Goal: Task Accomplishment & Management: Complete application form

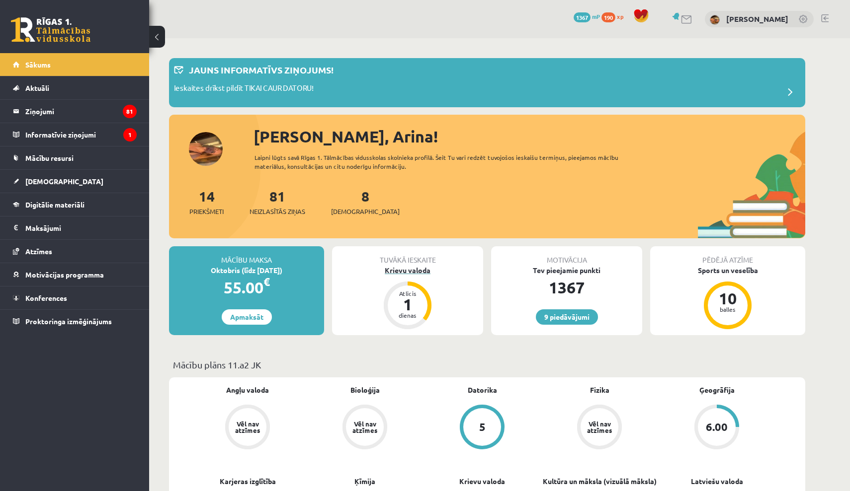
click at [405, 273] on div "Krievu valoda" at bounding box center [407, 270] width 151 height 10
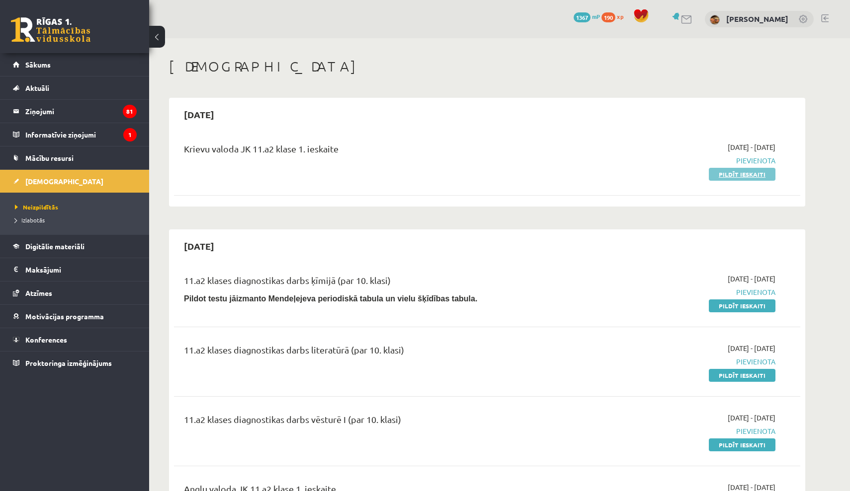
click at [741, 173] on link "Pildīt ieskaiti" at bounding box center [741, 174] width 67 height 13
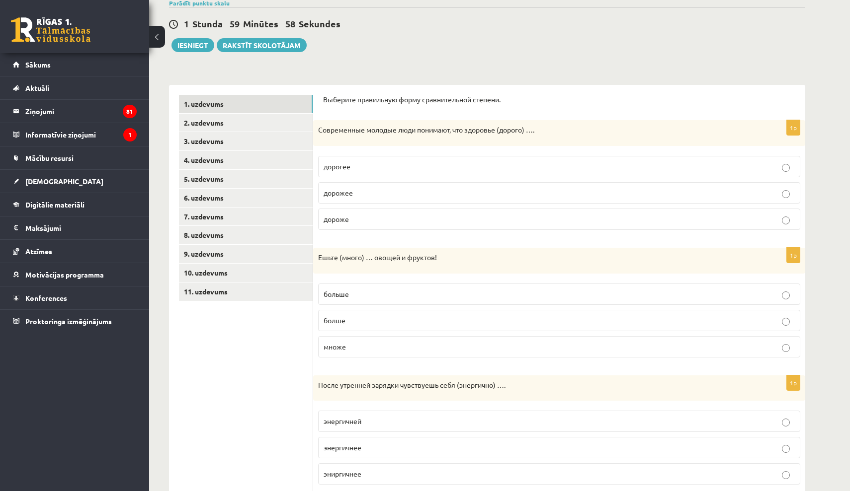
scroll to position [87, 0]
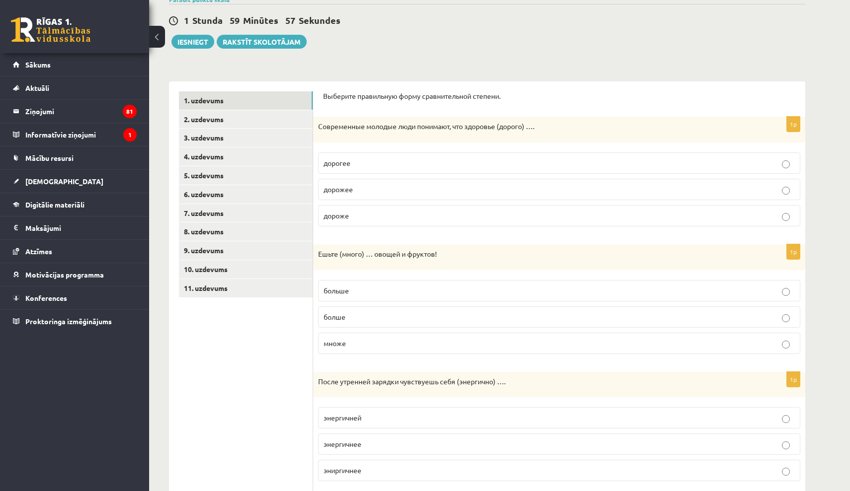
click at [471, 219] on p "дороже" at bounding box center [558, 216] width 471 height 10
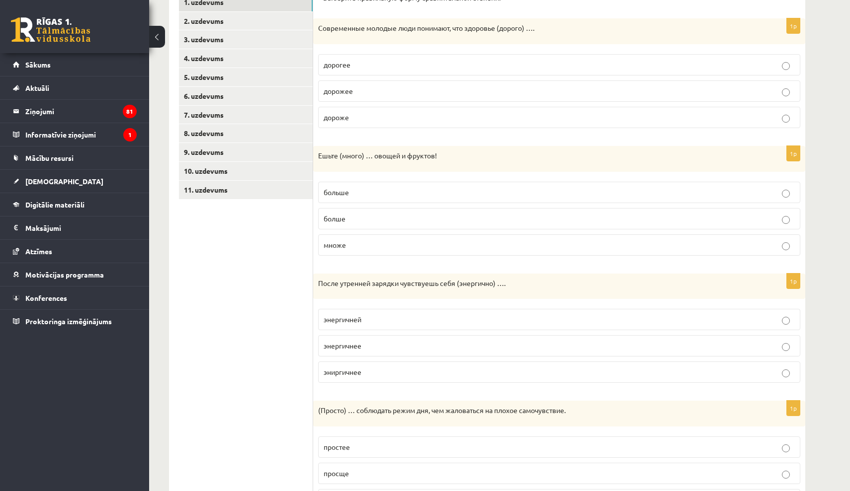
scroll to position [186, 0]
click at [397, 198] on label "больше" at bounding box center [559, 191] width 482 height 21
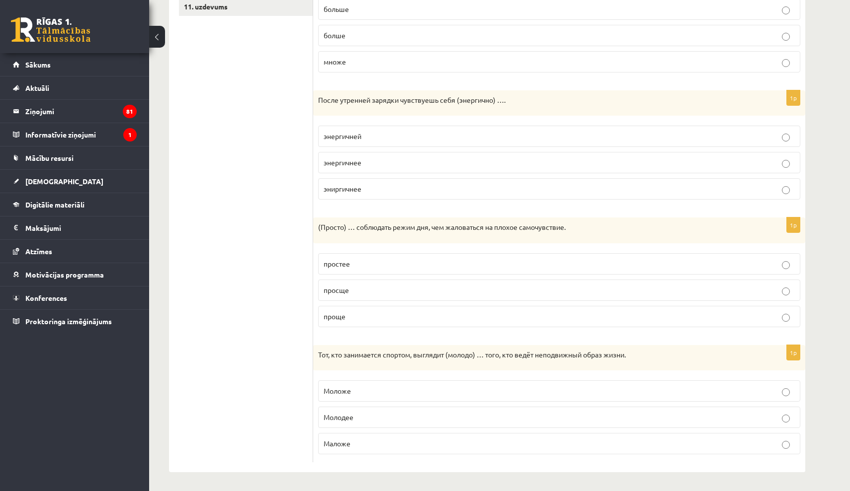
scroll to position [368, 0]
click at [375, 137] on p "энергичней" at bounding box center [558, 137] width 471 height 10
click at [350, 166] on p "энергичнее" at bounding box center [558, 163] width 471 height 10
click at [390, 135] on p "энергичней" at bounding box center [558, 137] width 471 height 10
click at [424, 158] on p "энергичнее" at bounding box center [558, 163] width 471 height 10
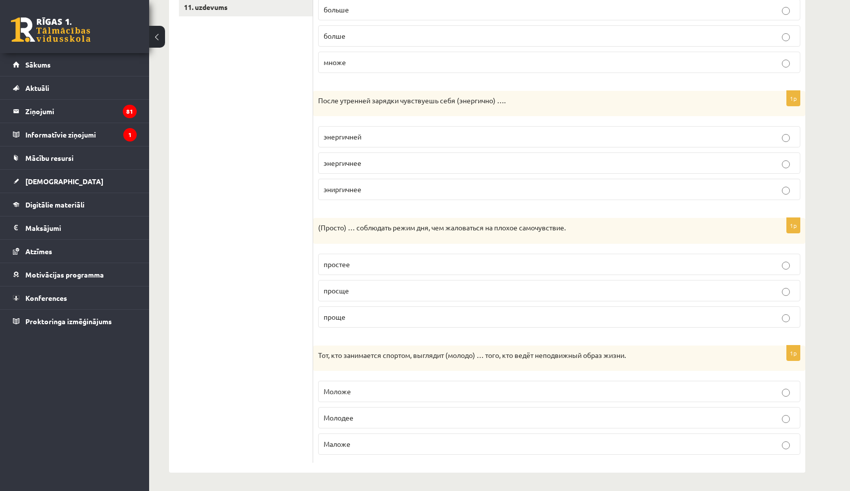
click at [424, 130] on label "энергичней" at bounding box center [559, 136] width 482 height 21
click at [409, 155] on label "энергичнее" at bounding box center [559, 163] width 482 height 21
click at [413, 138] on p "энергичней" at bounding box center [558, 137] width 471 height 10
click at [393, 317] on p "проще" at bounding box center [558, 317] width 471 height 10
click at [355, 444] on p "Маложе" at bounding box center [558, 444] width 471 height 10
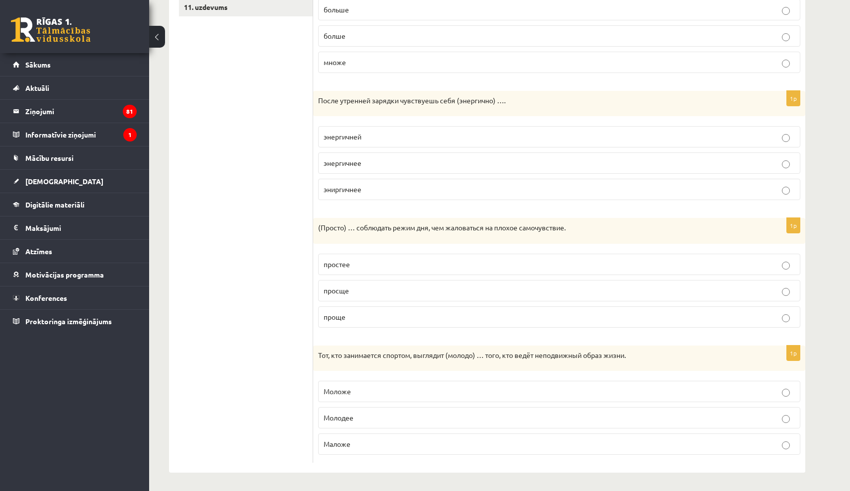
click at [357, 385] on label "Моложе" at bounding box center [559, 391] width 482 height 21
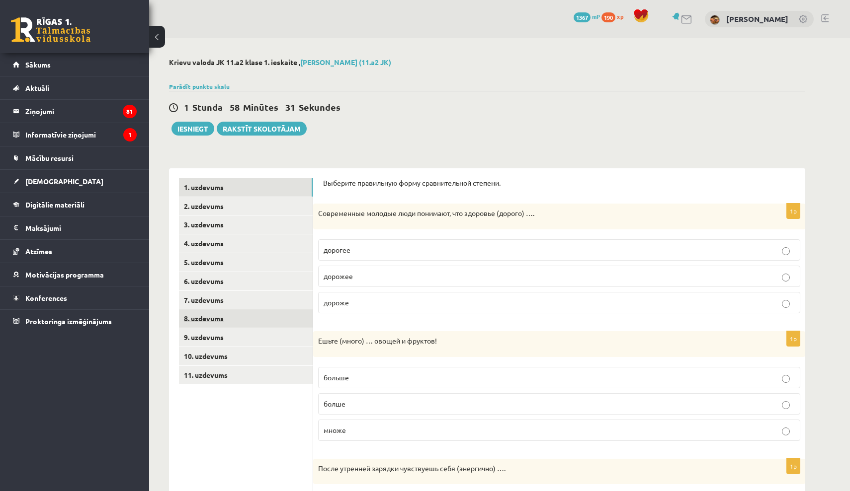
scroll to position [0, 0]
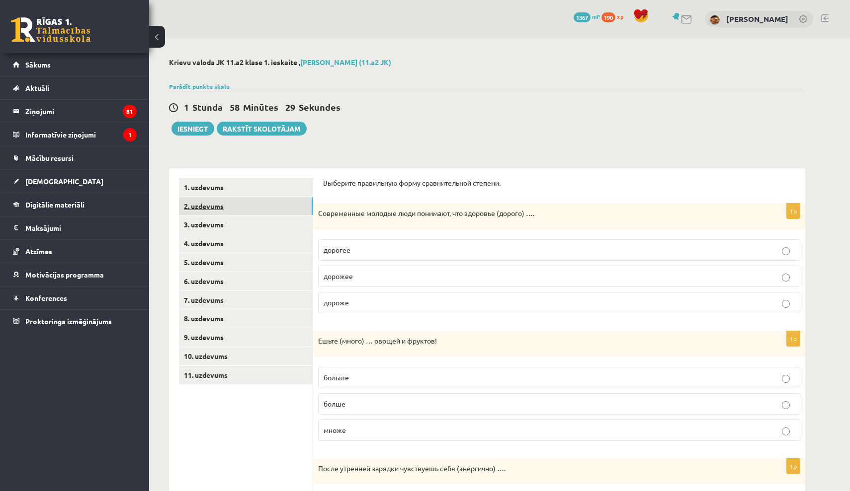
click at [286, 202] on link "2. uzdevums" at bounding box center [246, 206] width 134 height 18
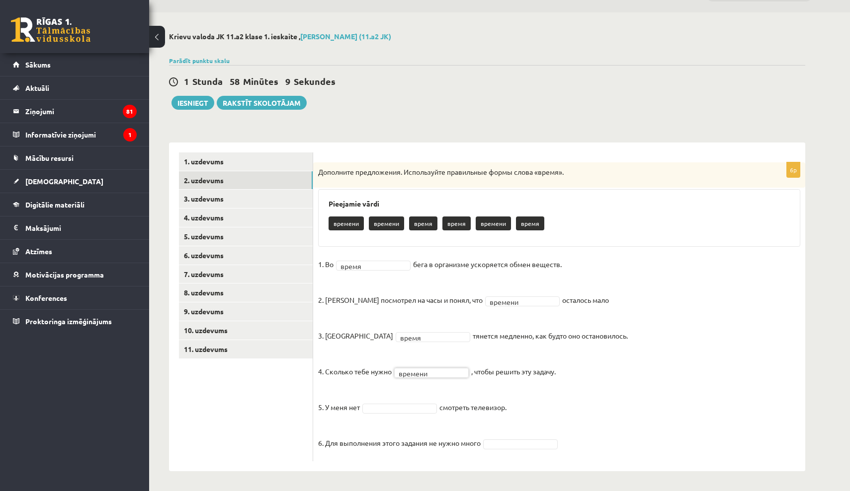
scroll to position [25, 0]
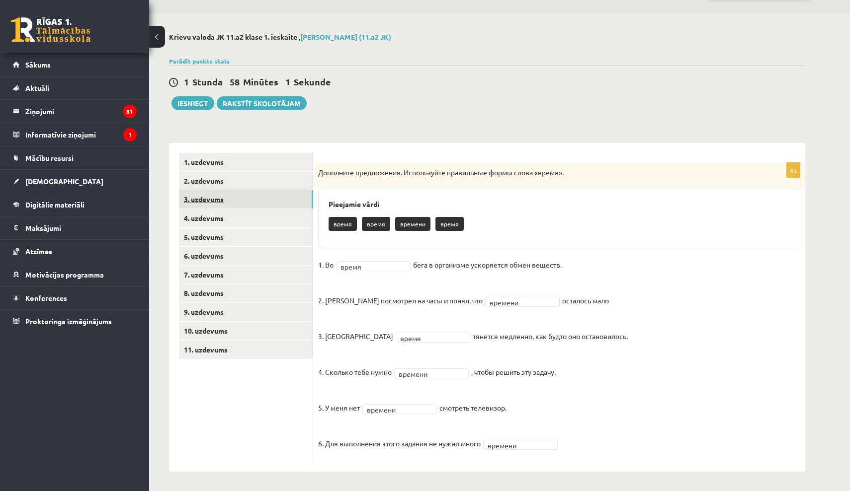
click at [276, 207] on link "3. uzdevums" at bounding box center [246, 199] width 134 height 18
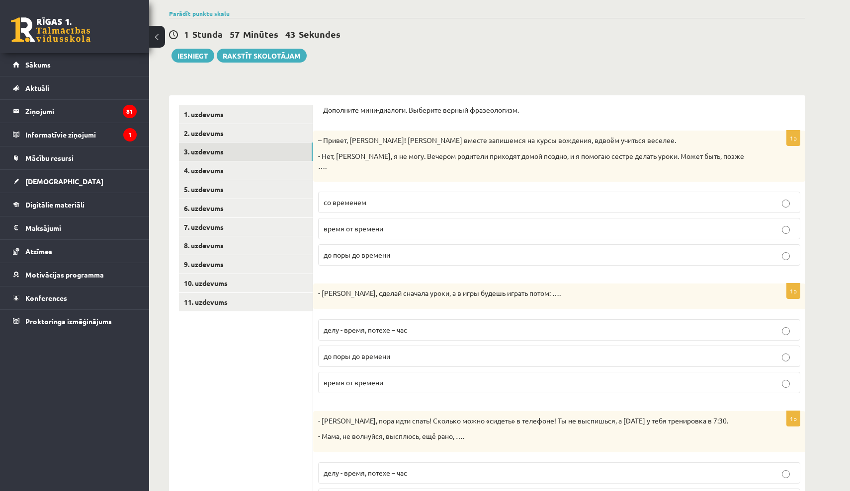
scroll to position [78, 0]
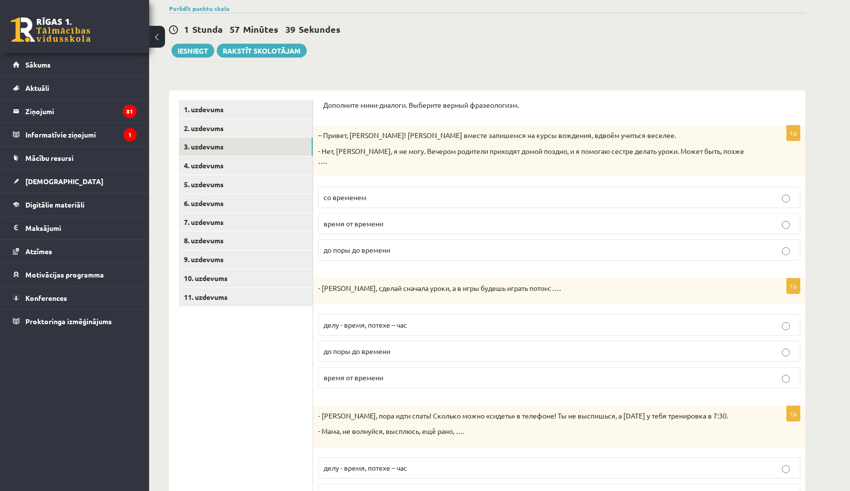
click at [391, 192] on p "со временем" at bounding box center [558, 197] width 471 height 10
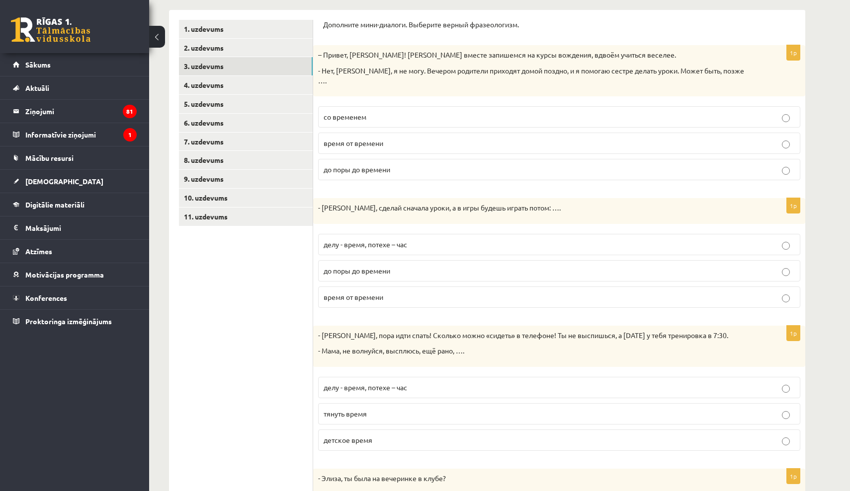
scroll to position [161, 0]
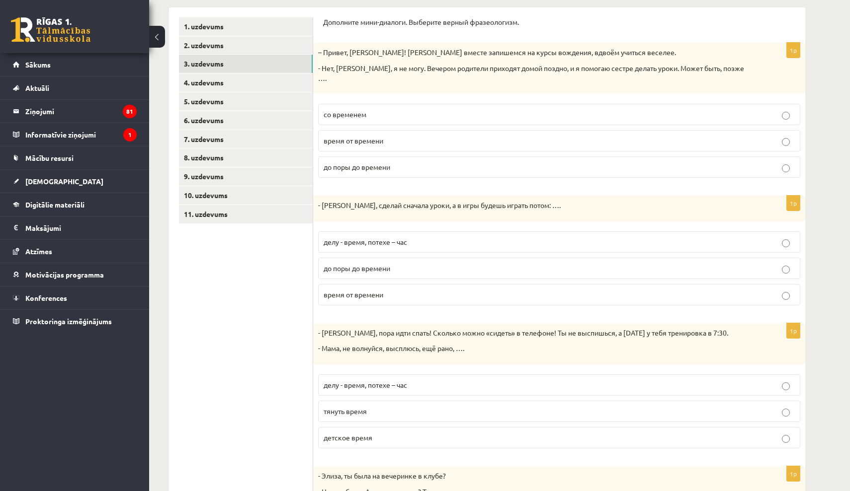
click at [420, 237] on p "делу - время, потехе – час" at bounding box center [558, 242] width 471 height 10
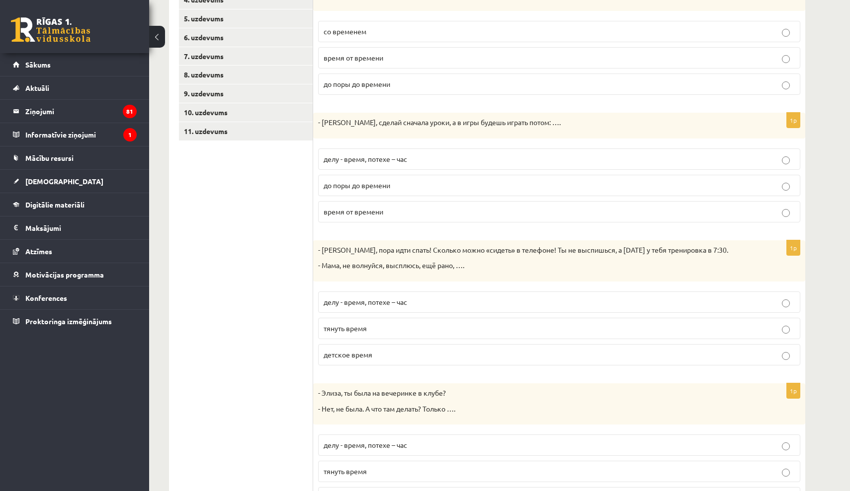
scroll to position [244, 0]
click at [399, 350] on label "детское время" at bounding box center [559, 354] width 482 height 21
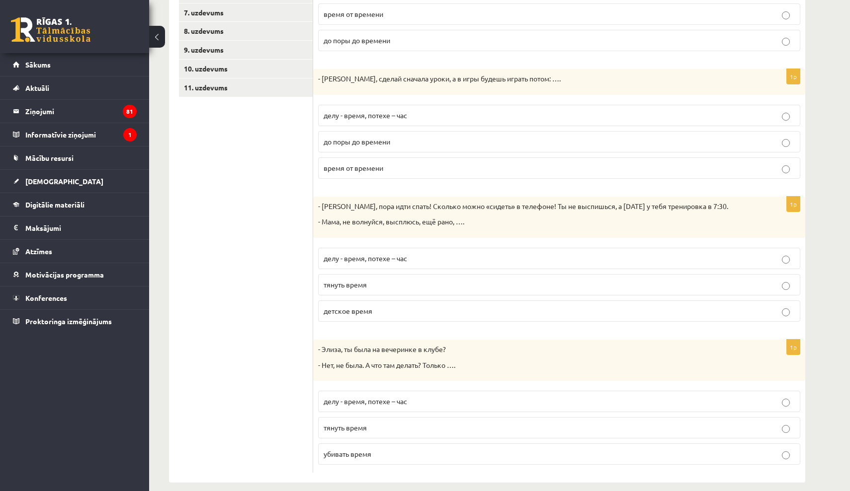
scroll to position [287, 0]
click at [407, 450] on p "убивать время" at bounding box center [558, 455] width 471 height 10
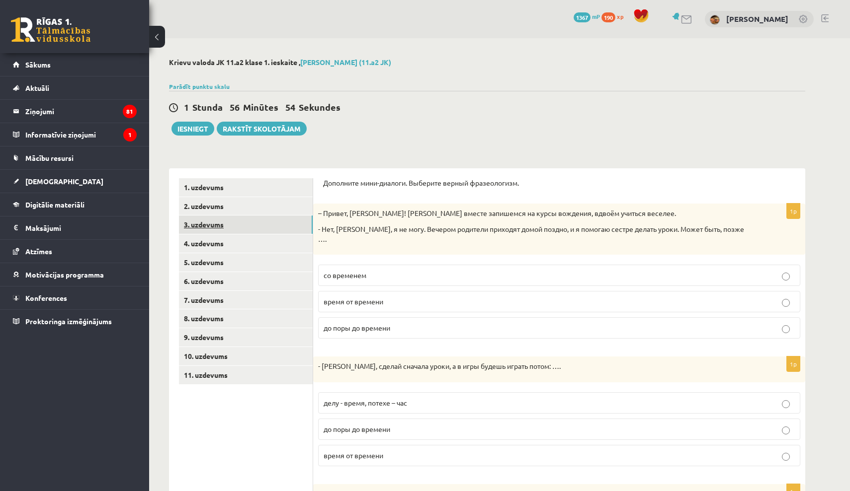
scroll to position [0, 0]
click at [258, 237] on link "4. uzdevums" at bounding box center [246, 243] width 134 height 18
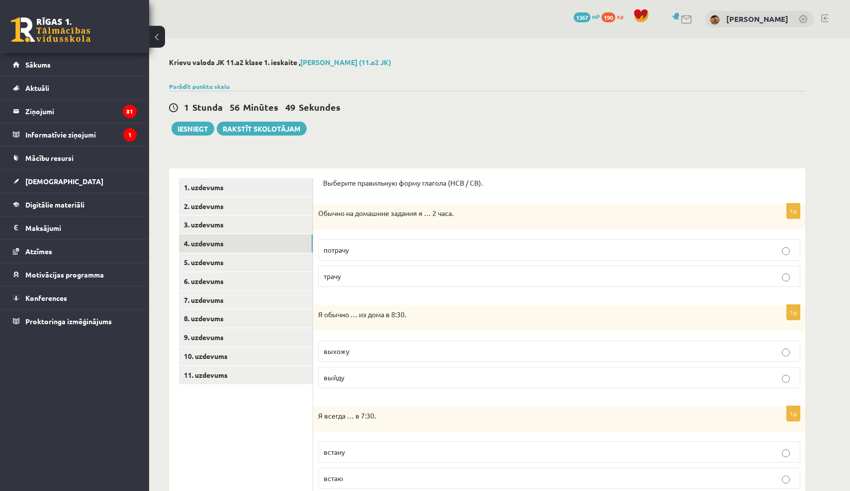
click at [330, 272] on span "трачу" at bounding box center [331, 276] width 17 height 9
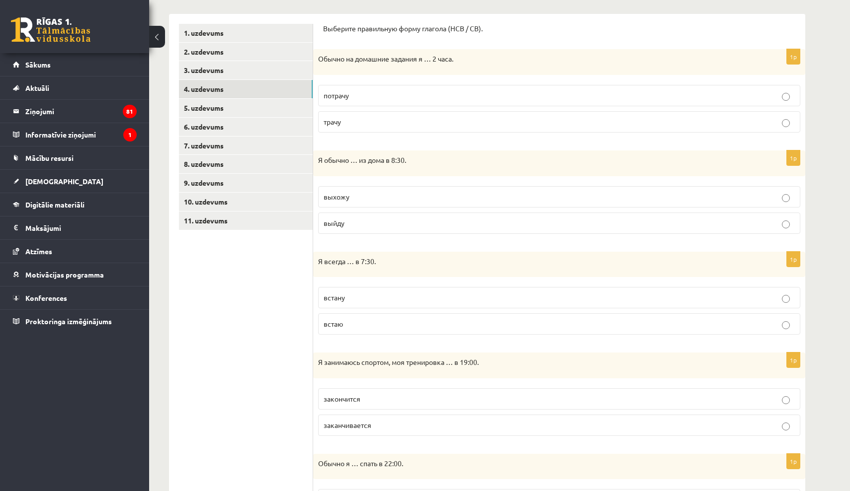
scroll to position [156, 0]
click at [361, 198] on p "выхожу" at bounding box center [558, 195] width 471 height 10
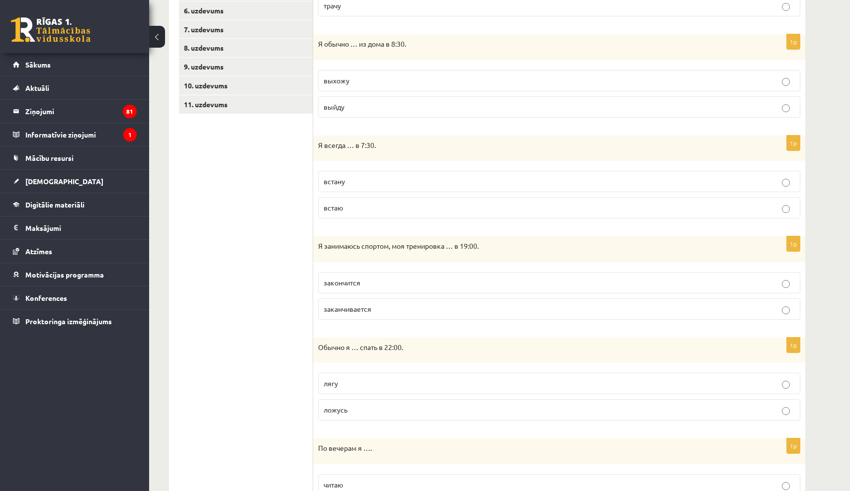
scroll to position [272, 0]
click at [364, 205] on p "встаю" at bounding box center [558, 206] width 471 height 10
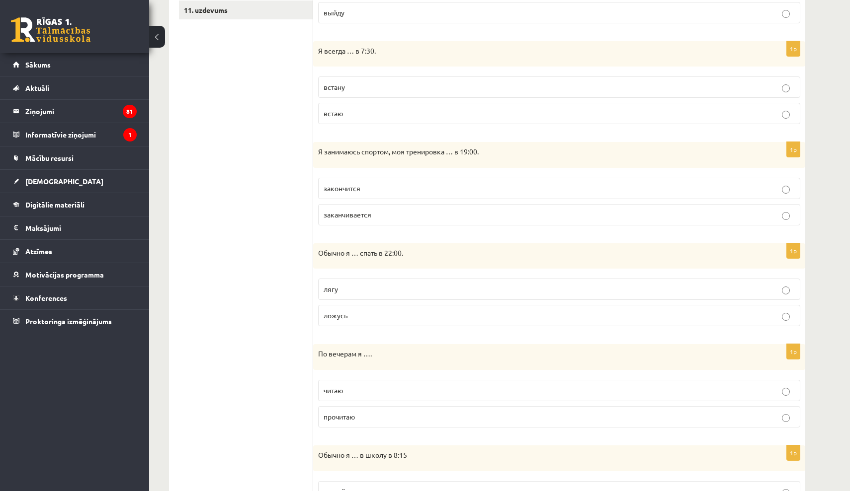
scroll to position [366, 0]
click at [387, 213] on p "заканчивается" at bounding box center [558, 214] width 471 height 10
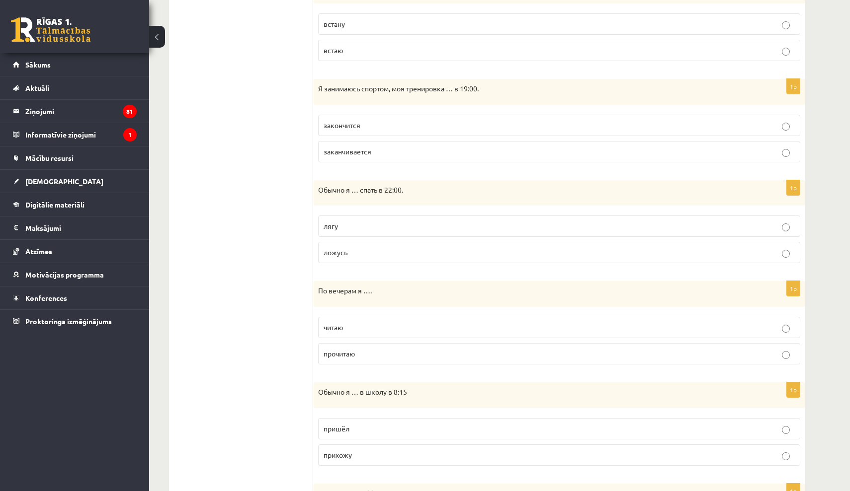
scroll to position [430, 0]
click at [393, 248] on p "ложусь" at bounding box center [558, 251] width 471 height 10
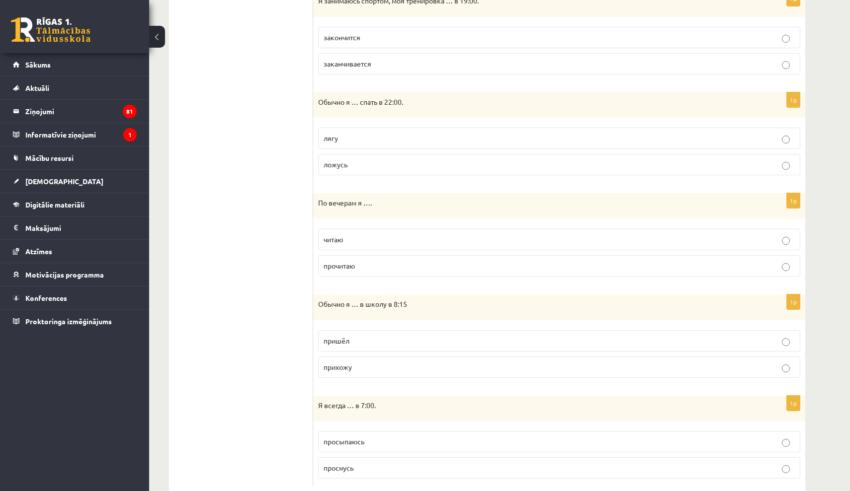
scroll to position [517, 0]
click at [389, 237] on p "читаю" at bounding box center [558, 239] width 471 height 10
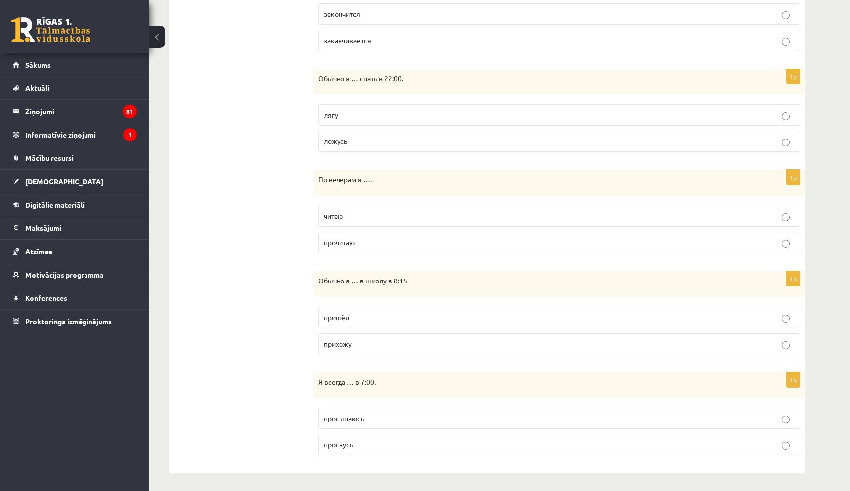
scroll to position [539, 0]
click at [376, 339] on p "прихожу" at bounding box center [558, 344] width 471 height 10
click at [345, 418] on span "просыпаюсь" at bounding box center [343, 418] width 41 height 9
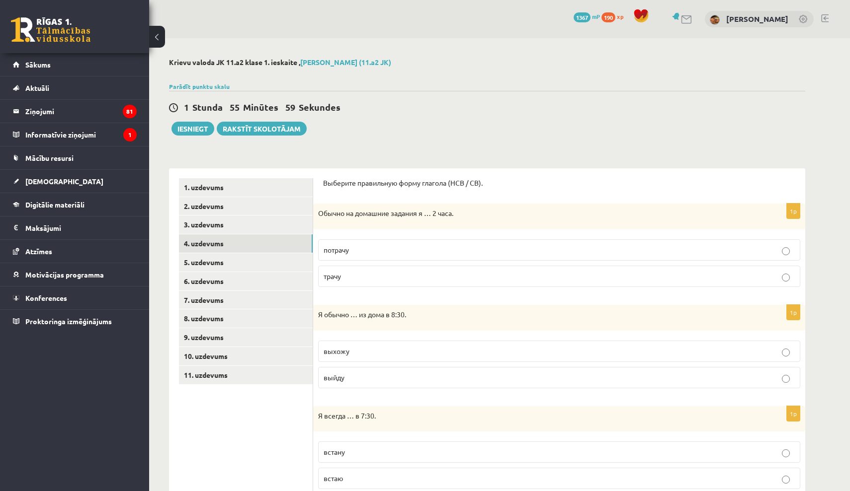
scroll to position [0, 0]
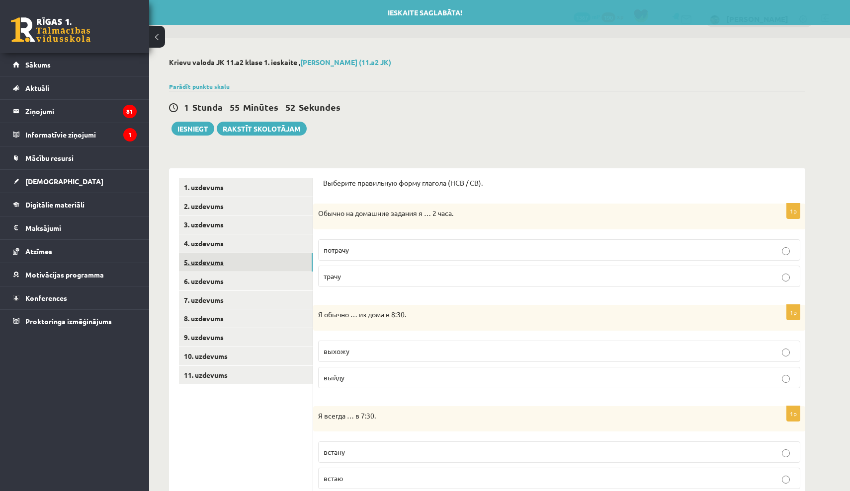
click at [290, 268] on link "5. uzdevums" at bounding box center [246, 262] width 134 height 18
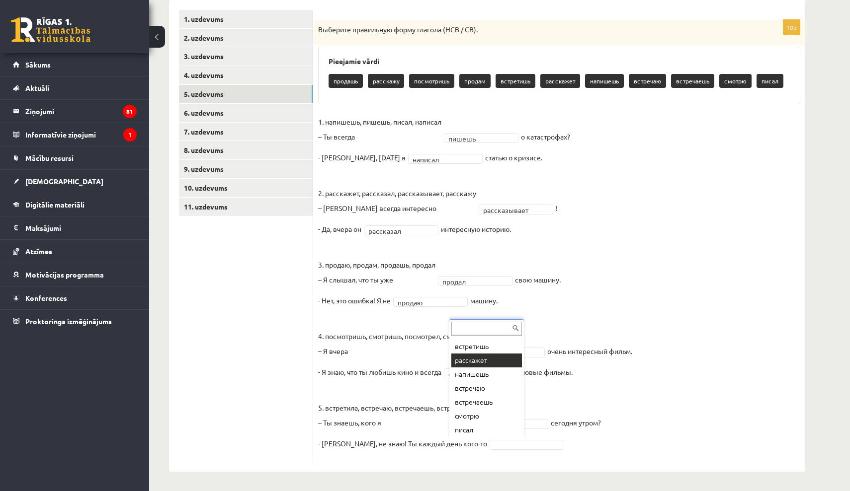
scroll to position [68, 0]
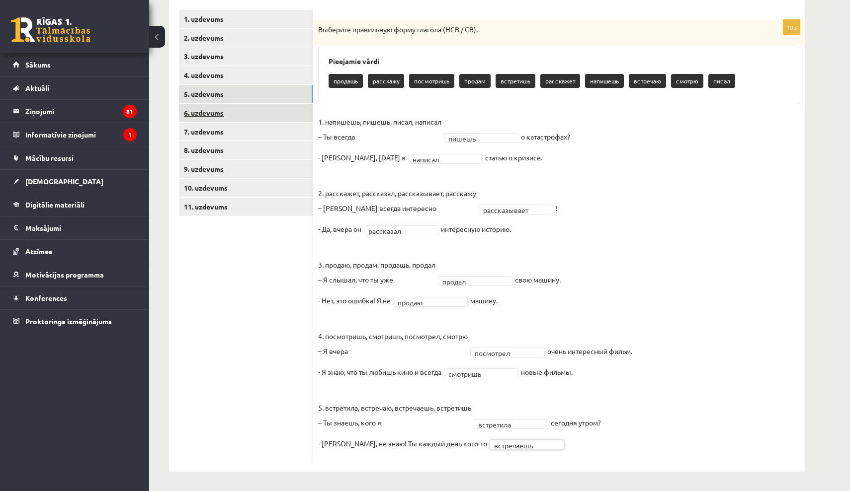
click at [243, 116] on link "6. uzdevums" at bounding box center [246, 113] width 134 height 18
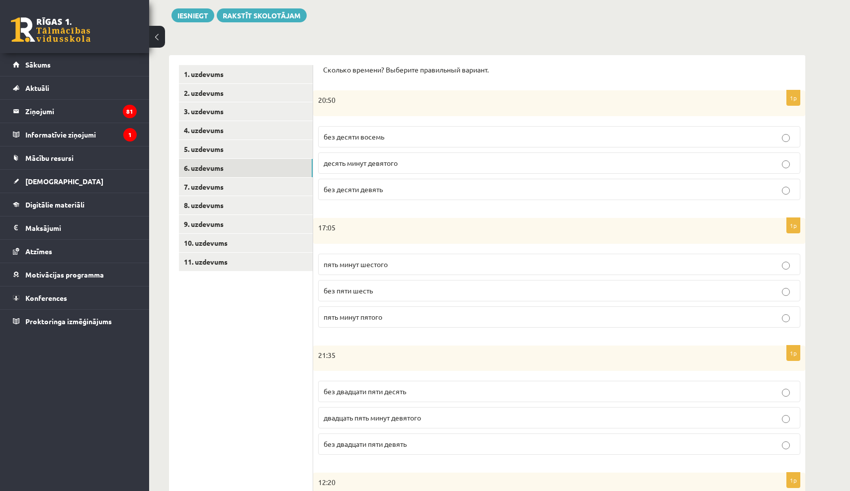
scroll to position [112, 0]
click at [394, 189] on p "без десяти девять" at bounding box center [558, 190] width 471 height 10
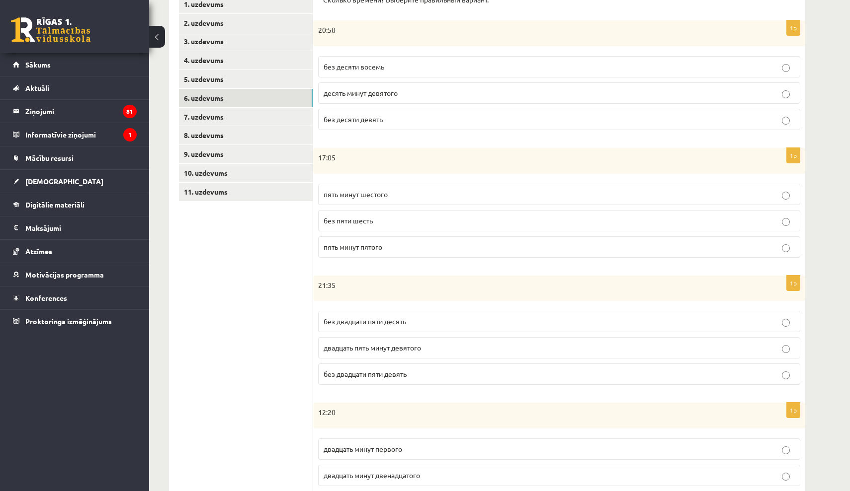
scroll to position [187, 0]
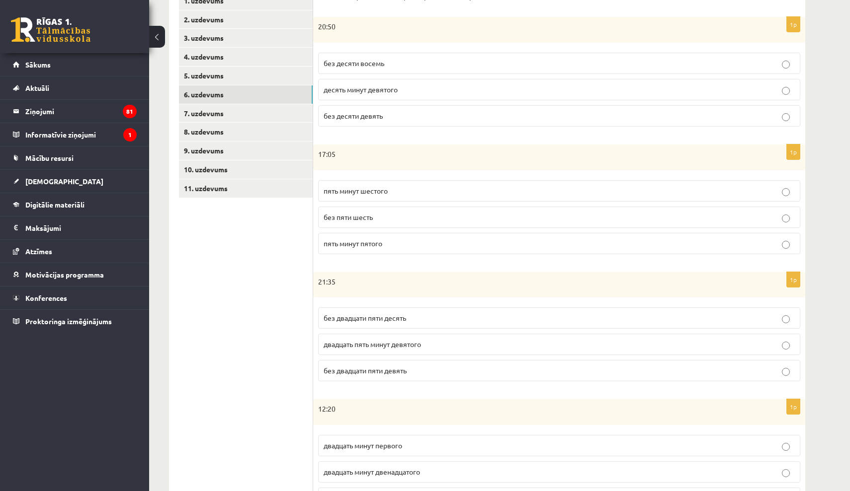
click at [393, 184] on label "пять минут шестого" at bounding box center [559, 190] width 482 height 21
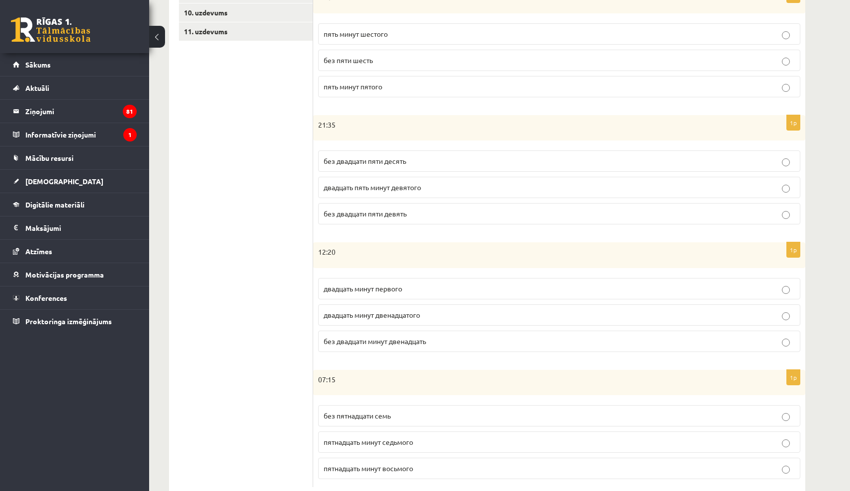
scroll to position [344, 0]
click at [436, 157] on p "без двадцати пяти десять" at bounding box center [558, 161] width 471 height 10
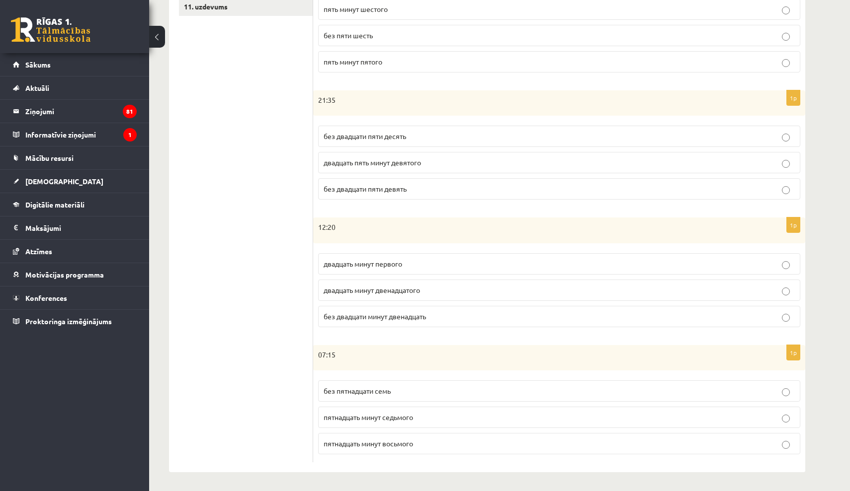
scroll to position [368, 0]
click at [422, 262] on p "двадцать минут первого" at bounding box center [558, 264] width 471 height 10
click at [381, 444] on span "пятнадцать минут восьмого" at bounding box center [367, 444] width 89 height 9
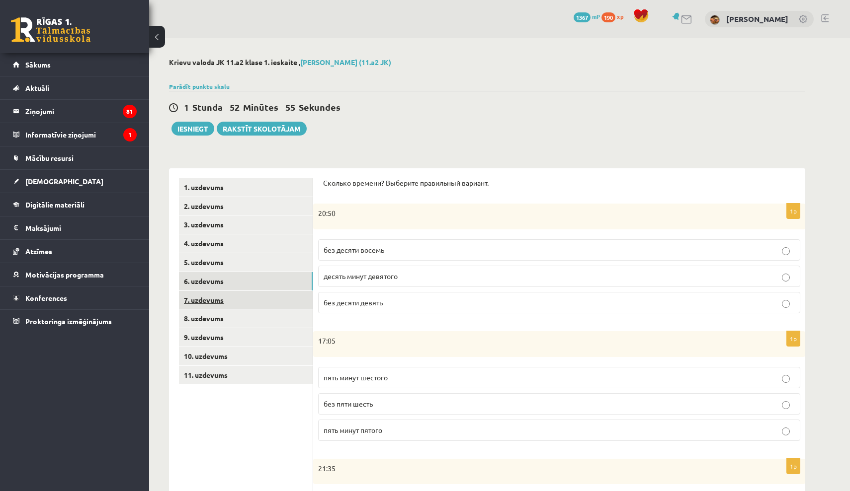
scroll to position [0, 0]
click at [234, 302] on link "7. uzdevums" at bounding box center [246, 300] width 134 height 18
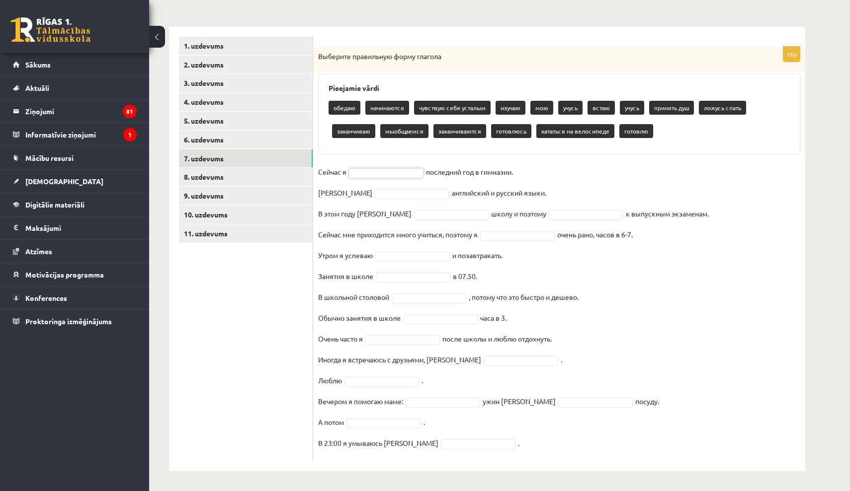
scroll to position [141, 0]
click at [404, 166] on fieldset "Сейчас я последний год в гимназии. Я английский и русский языки. В этом году я …" at bounding box center [559, 311] width 482 height 292
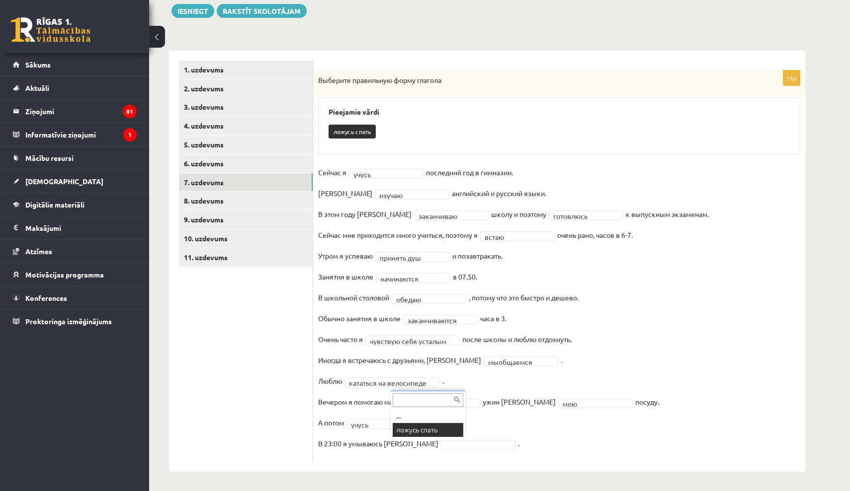
scroll to position [94, 0]
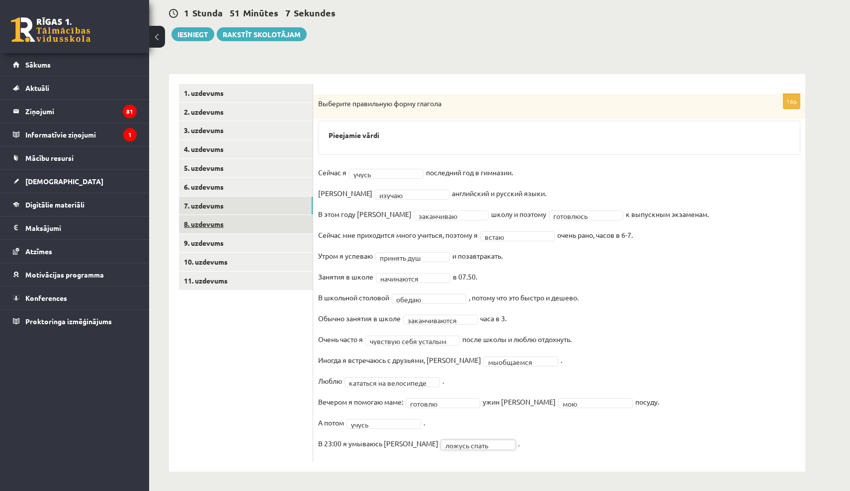
click at [228, 221] on link "8. uzdevums" at bounding box center [246, 224] width 134 height 18
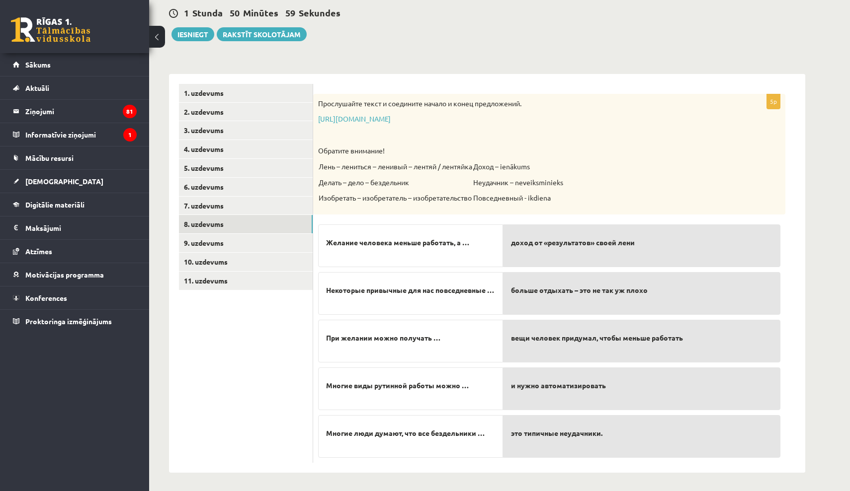
scroll to position [94, 0]
click at [233, 234] on link "9. uzdevums" at bounding box center [246, 243] width 134 height 18
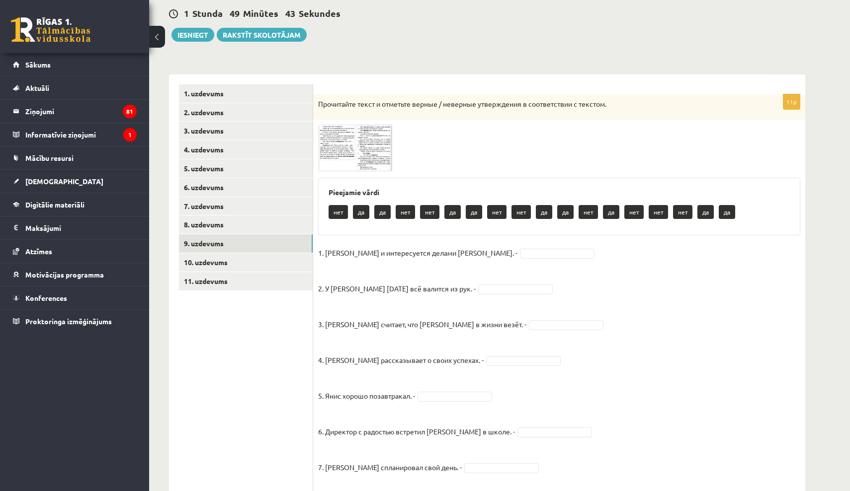
click at [344, 138] on img at bounding box center [355, 148] width 75 height 47
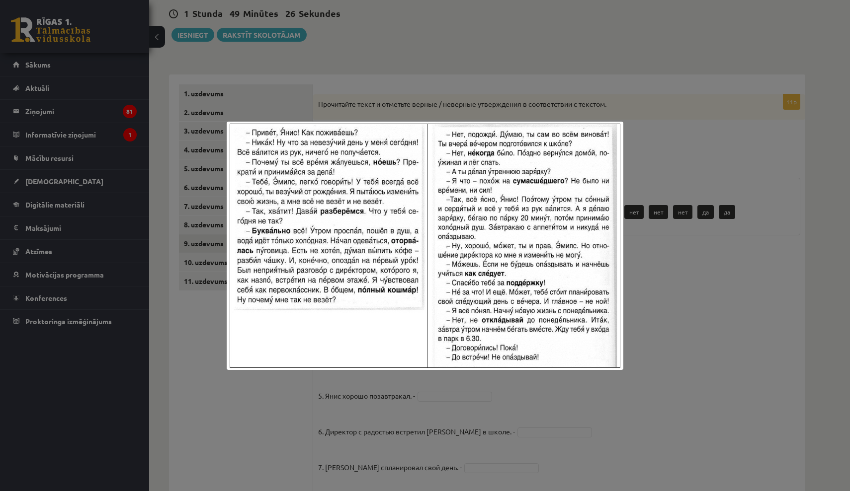
click at [725, 302] on div at bounding box center [425, 245] width 850 height 491
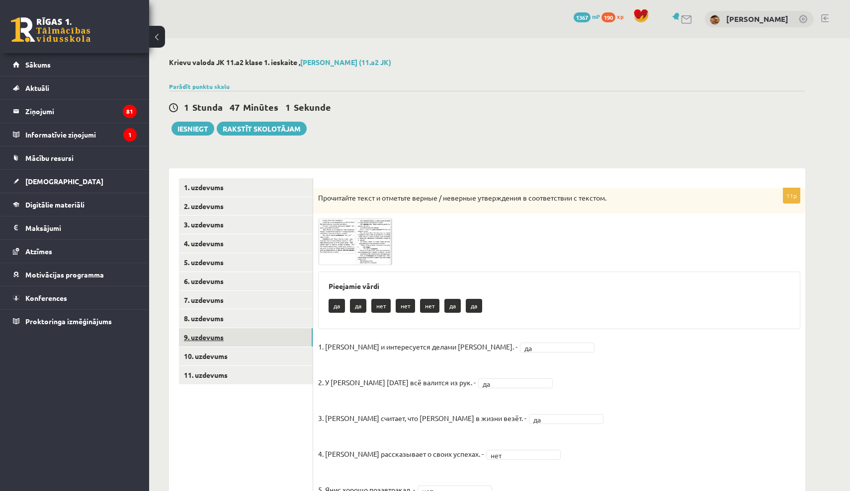
scroll to position [0, 0]
click at [214, 348] on link "10. uzdevums" at bounding box center [246, 356] width 134 height 18
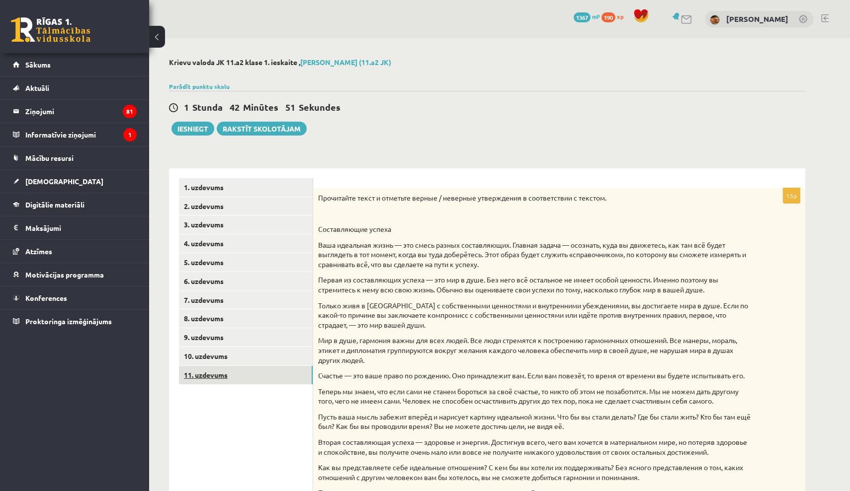
click at [224, 377] on link "11. uzdevums" at bounding box center [246, 375] width 134 height 18
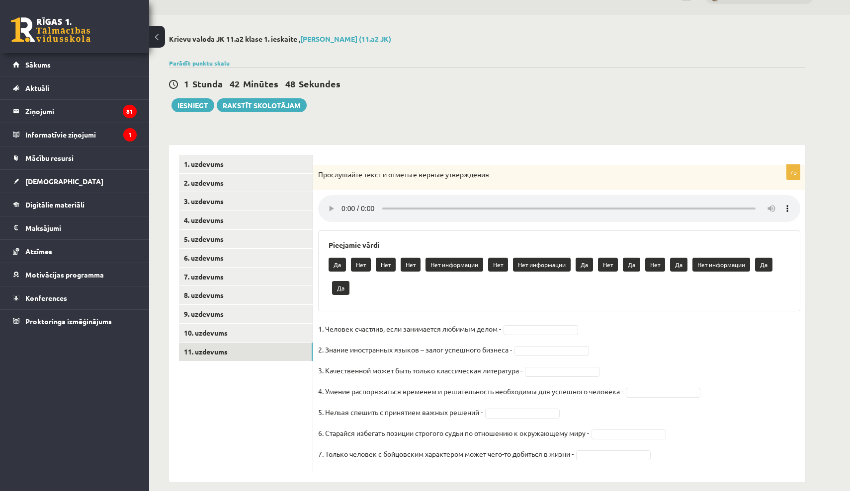
scroll to position [23, 0]
click at [345, 202] on audio at bounding box center [559, 209] width 482 height 27
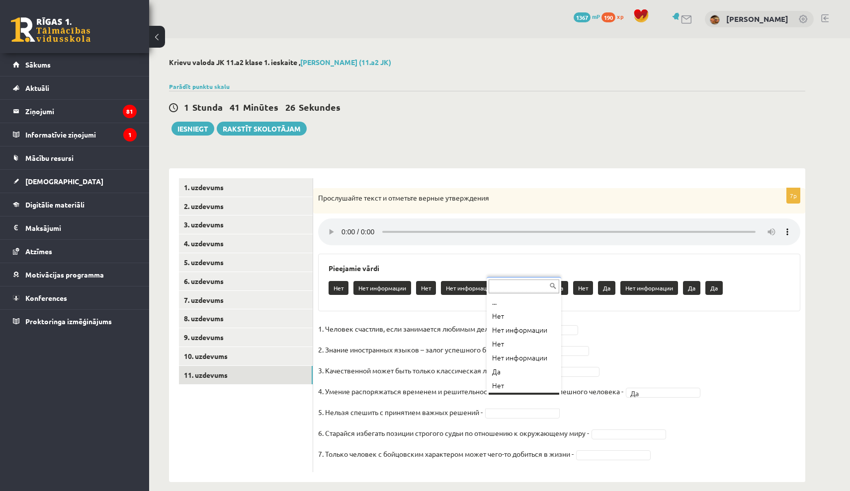
scroll to position [12, 0]
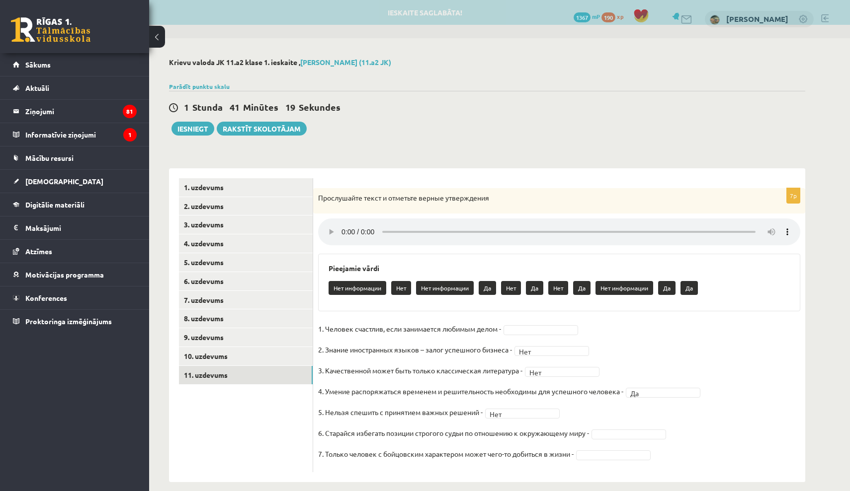
click at [541, 227] on audio at bounding box center [559, 232] width 482 height 27
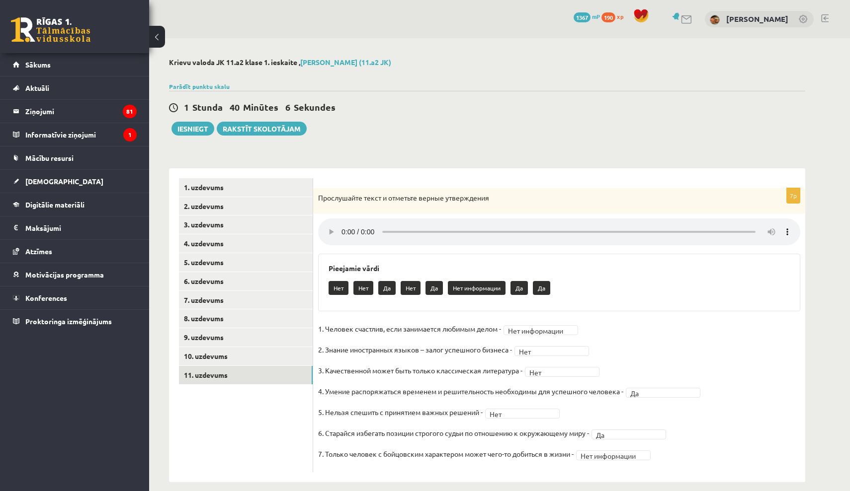
click at [346, 226] on audio at bounding box center [559, 232] width 482 height 27
click at [203, 126] on button "Iesniegt" at bounding box center [192, 129] width 43 height 14
click at [260, 208] on link "2. uzdevums" at bounding box center [246, 206] width 134 height 18
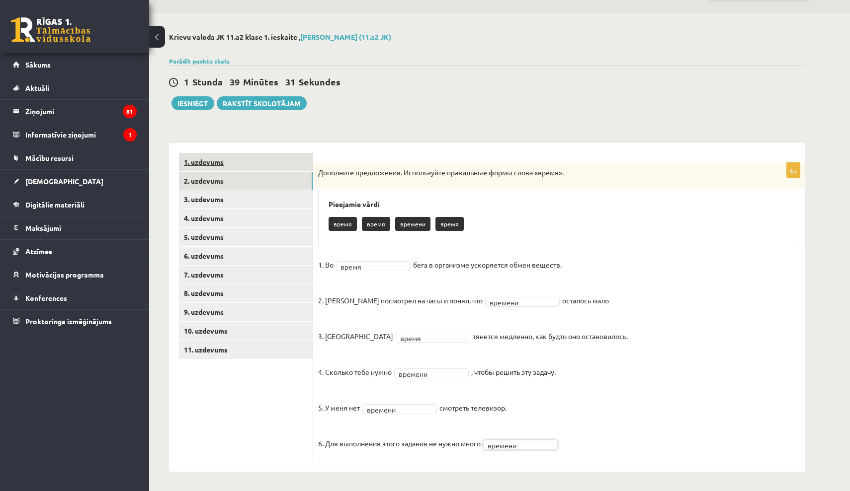
click at [266, 161] on link "1. uzdevums" at bounding box center [246, 162] width 134 height 18
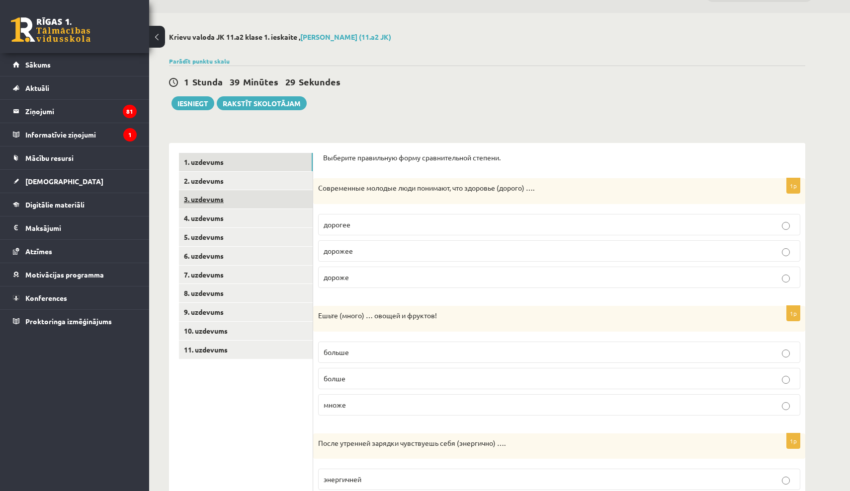
click at [253, 199] on link "3. uzdevums" at bounding box center [246, 199] width 134 height 18
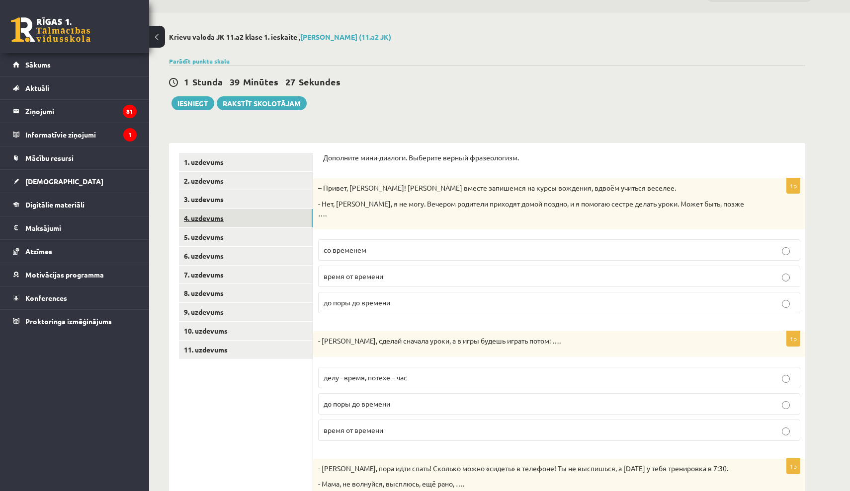
click at [242, 219] on link "4. uzdevums" at bounding box center [246, 218] width 134 height 18
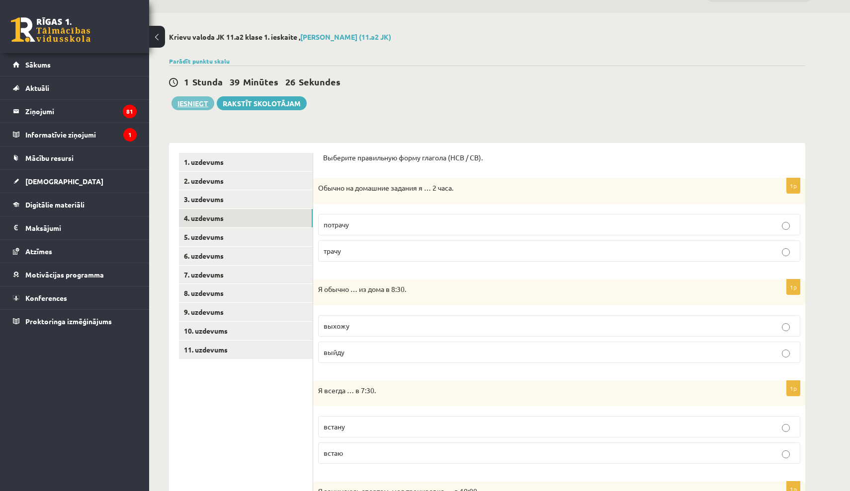
click at [192, 108] on button "Iesniegt" at bounding box center [192, 103] width 43 height 14
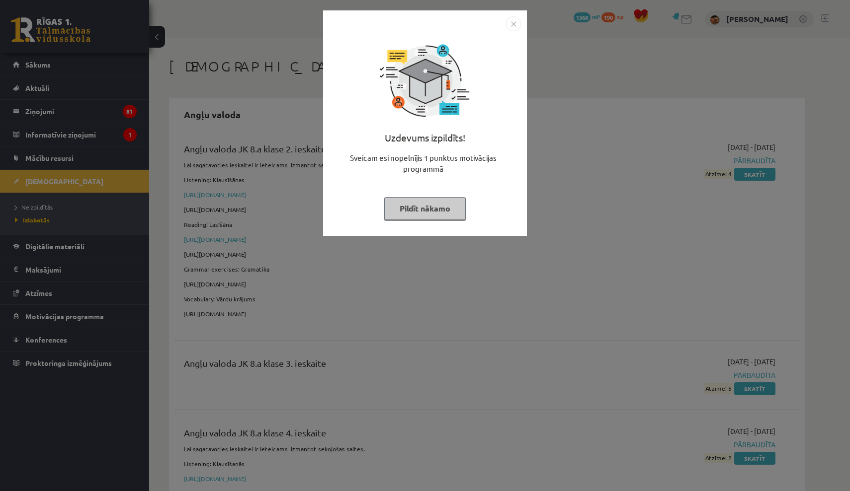
click at [514, 23] on img "Close" at bounding box center [513, 23] width 15 height 15
